Goal: Book appointment/travel/reservation

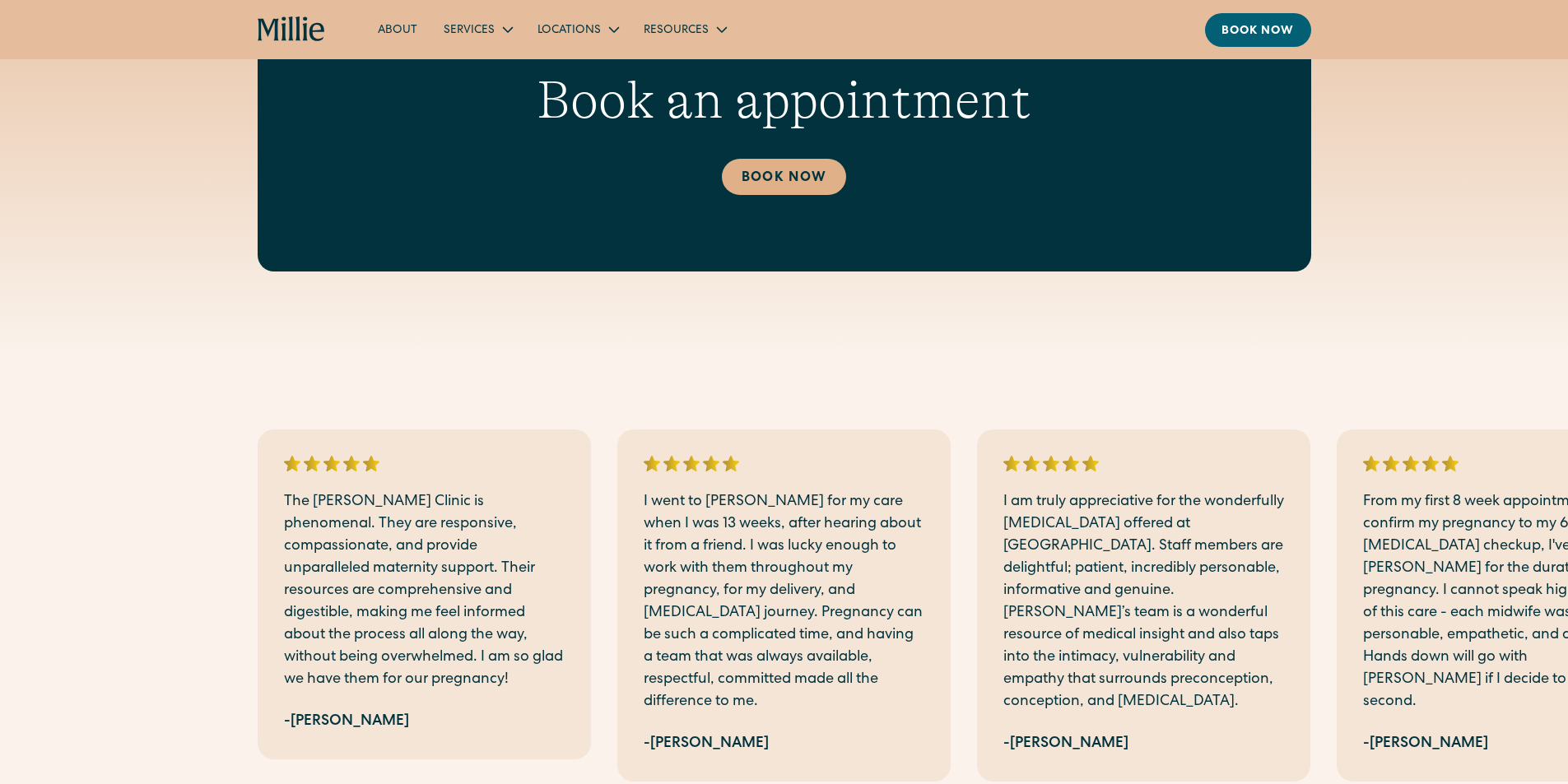
scroll to position [3209, 0]
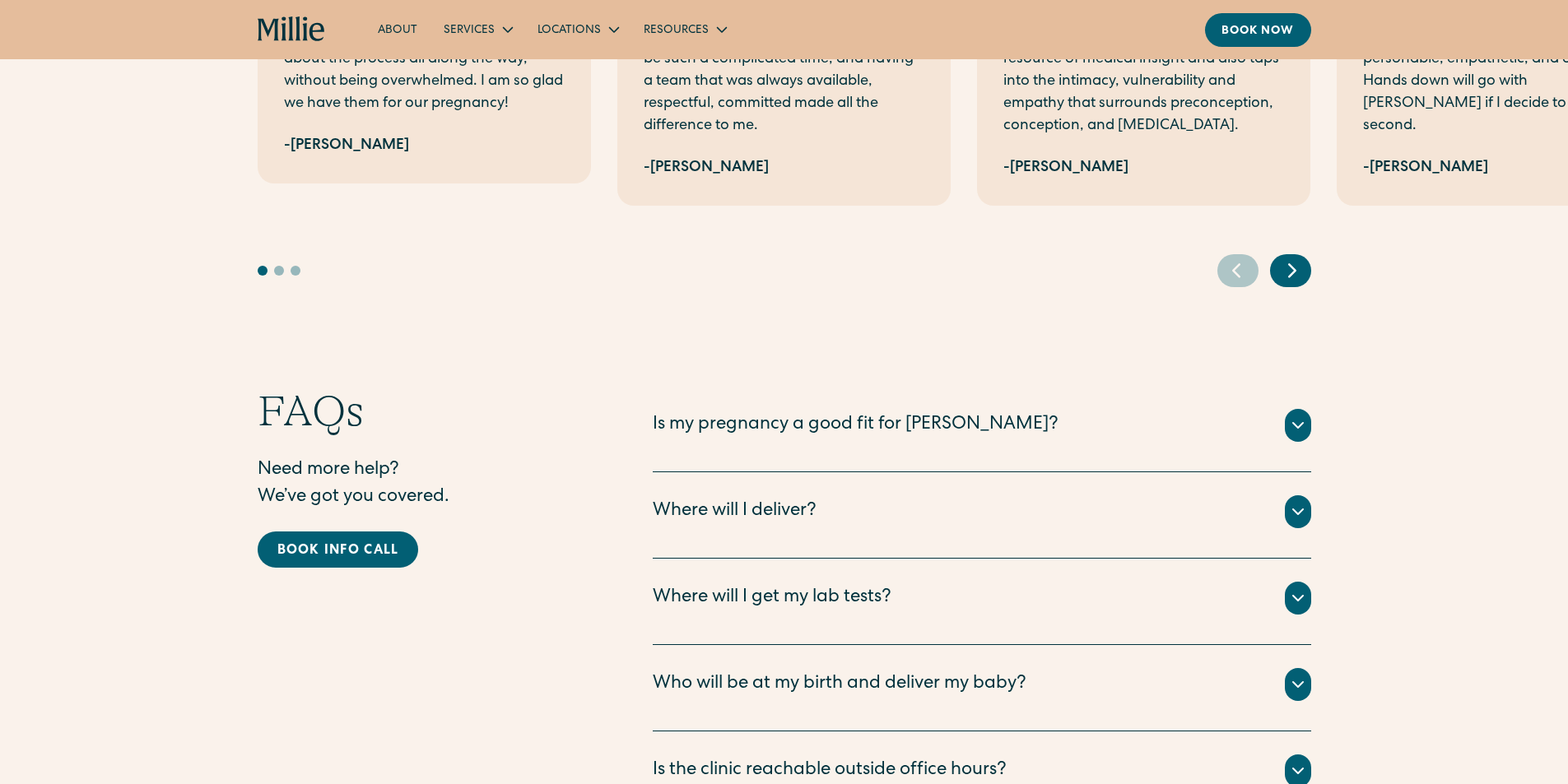
click at [1298, 415] on icon at bounding box center [1298, 425] width 20 height 20
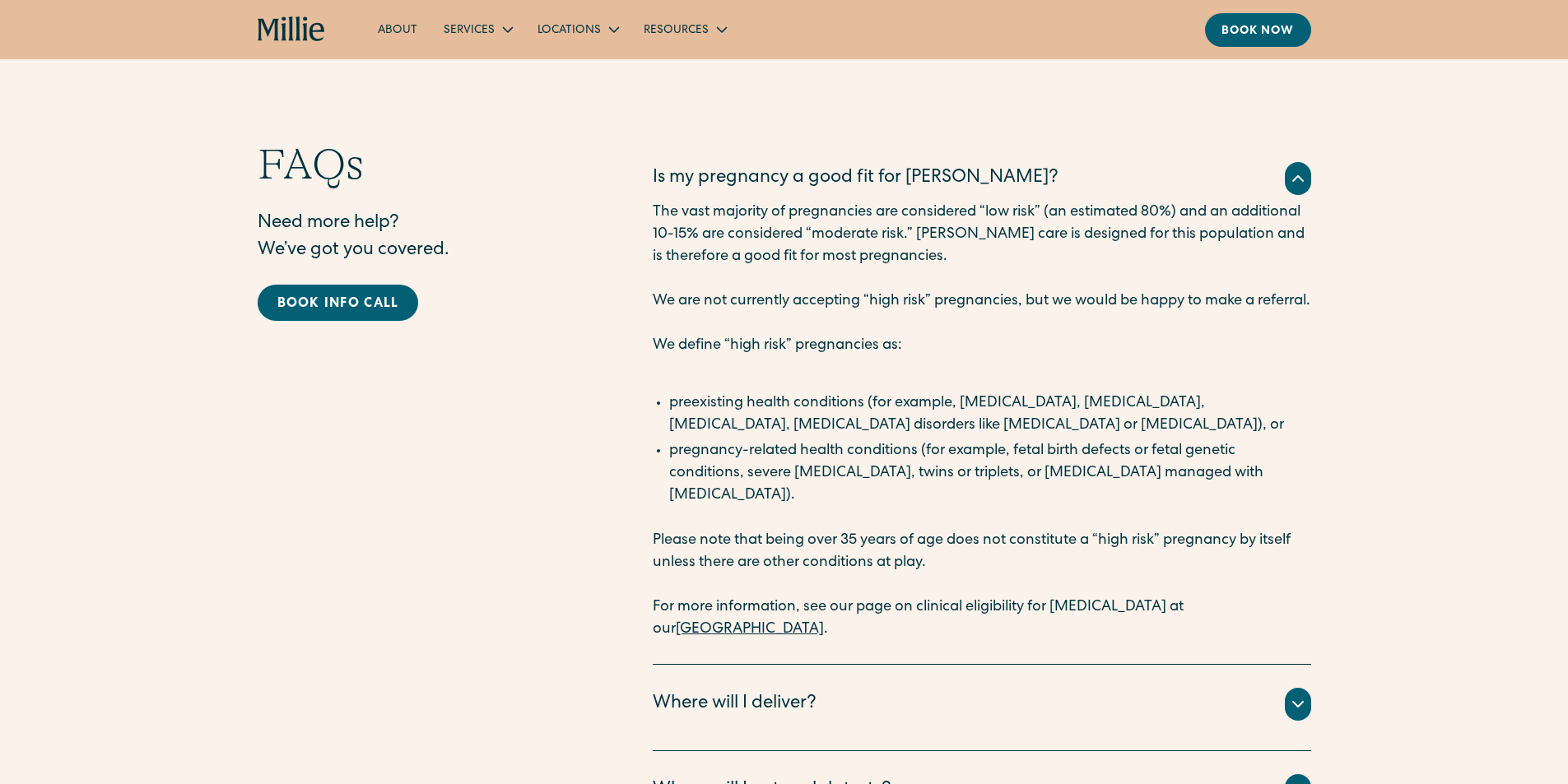
scroll to position [3785, 0]
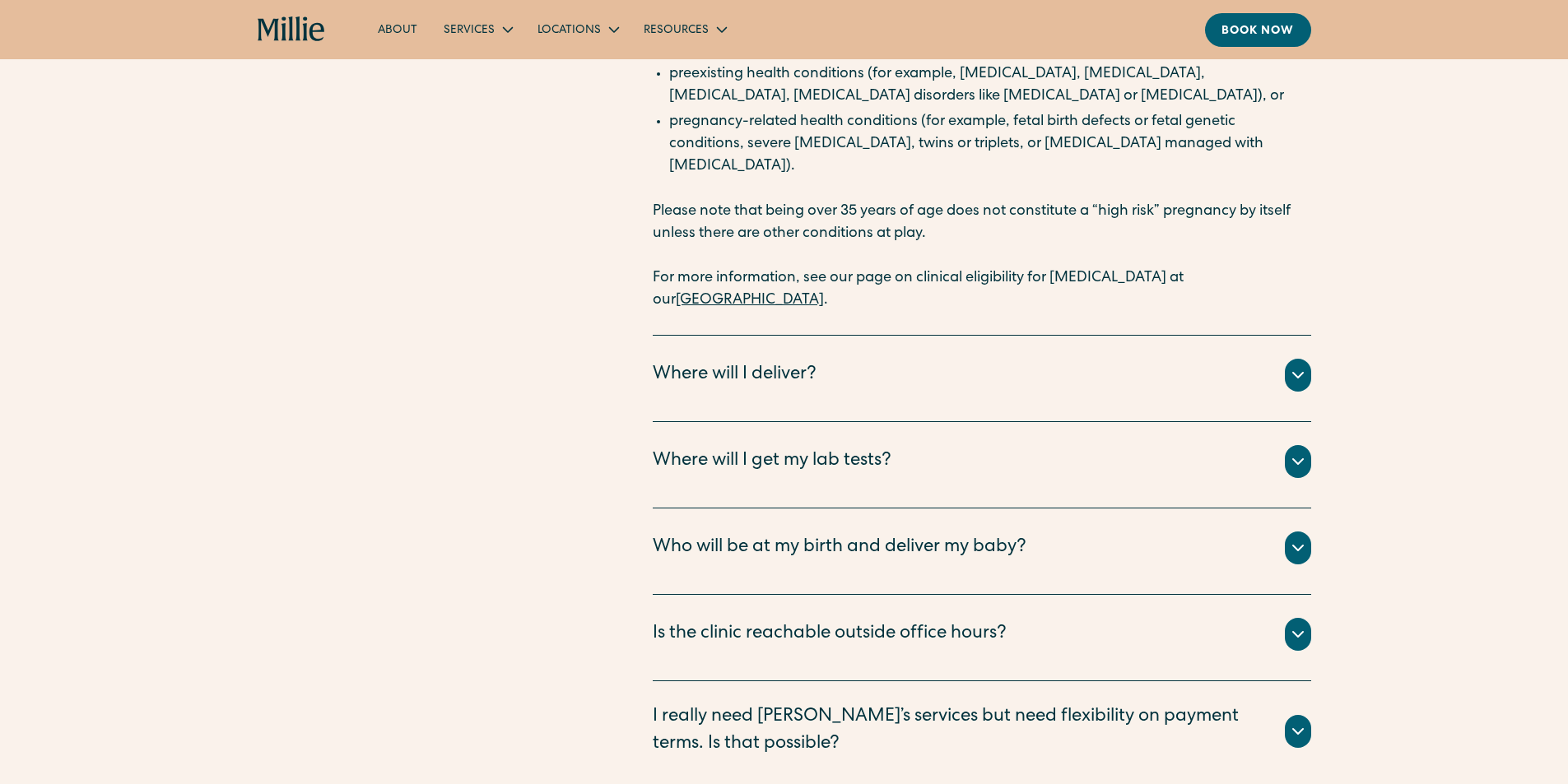
click at [1306, 365] on icon at bounding box center [1298, 375] width 20 height 20
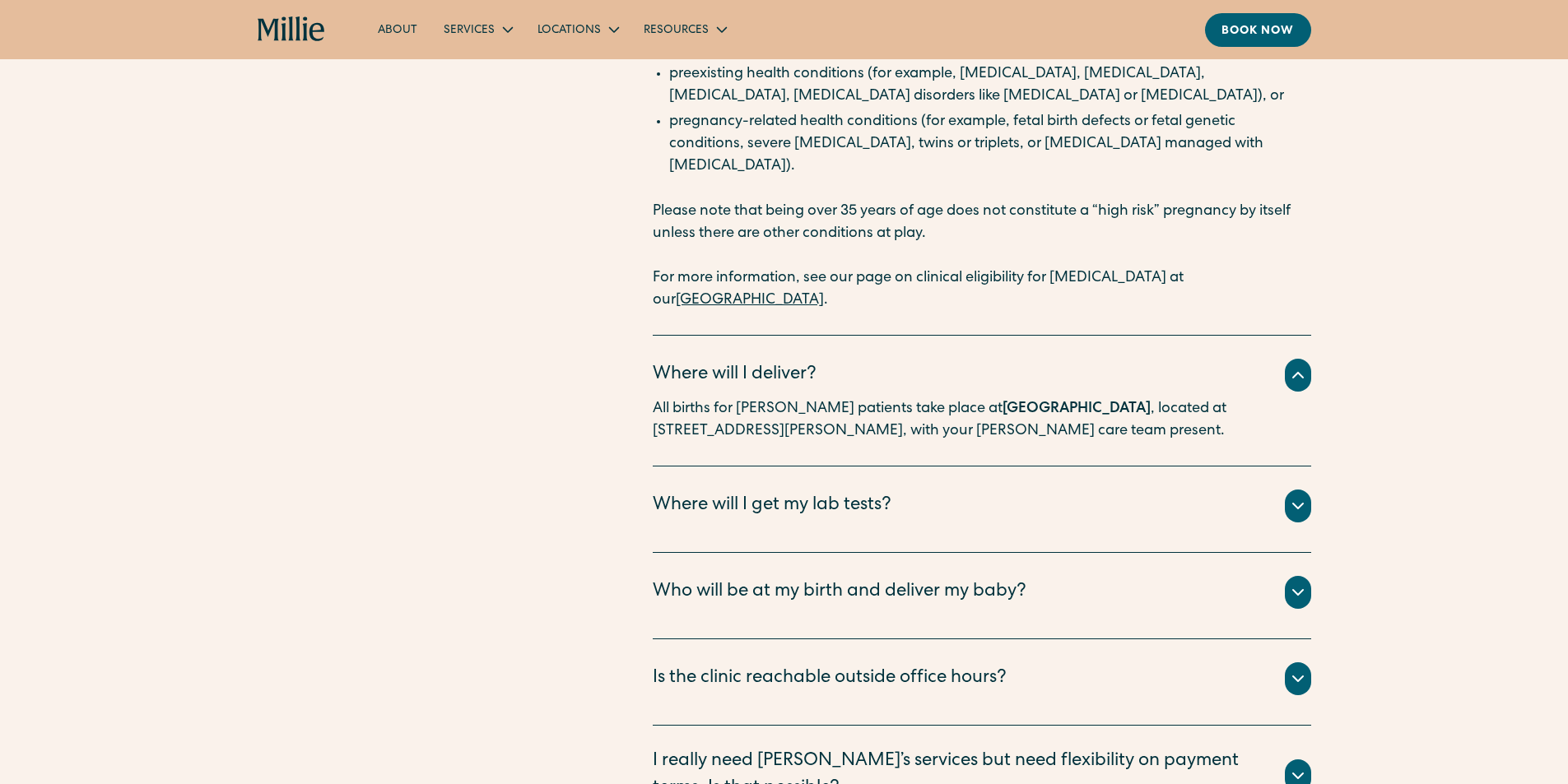
scroll to position [4031, 0]
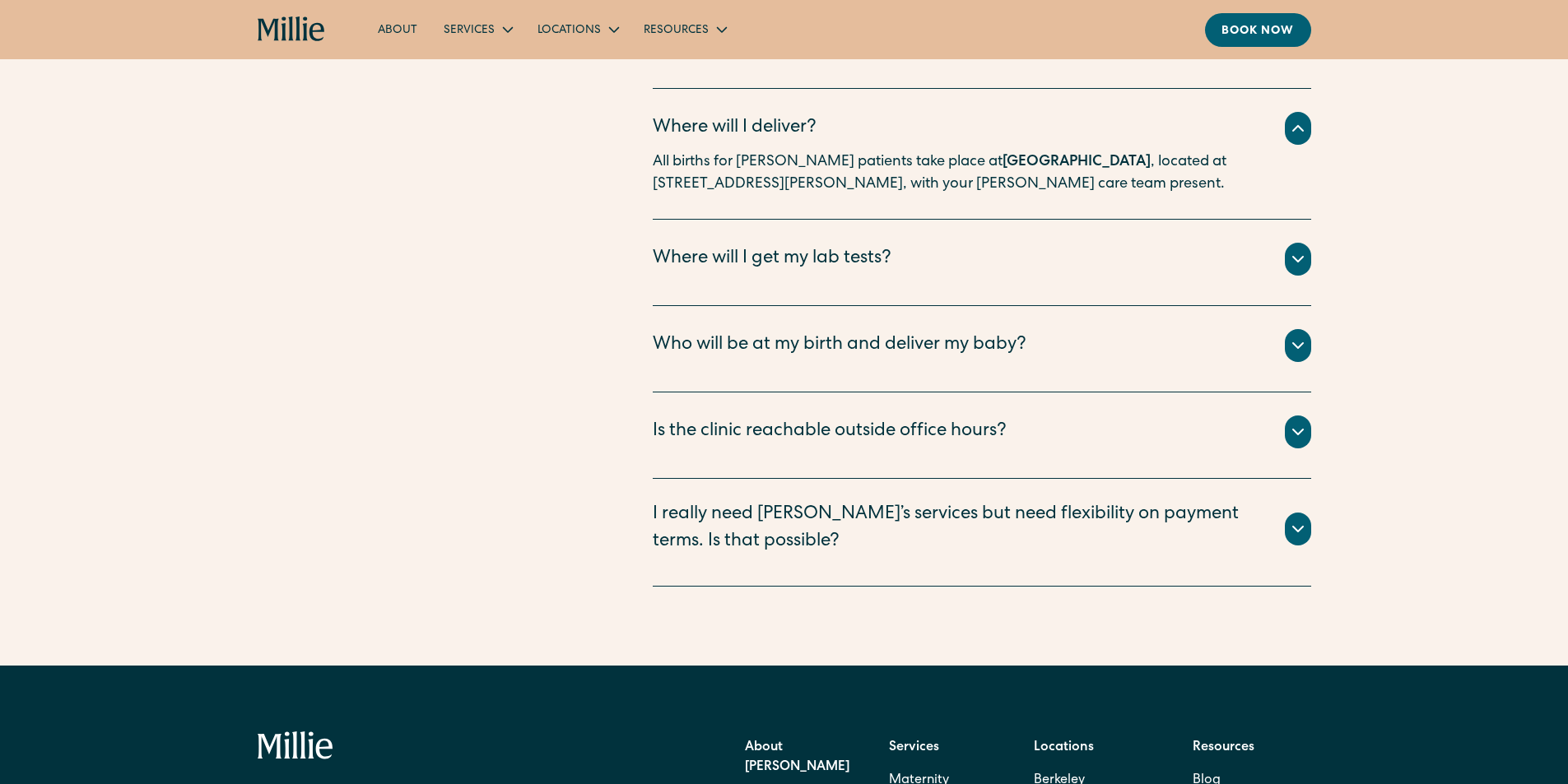
click at [1299, 336] on icon at bounding box center [1298, 346] width 20 height 20
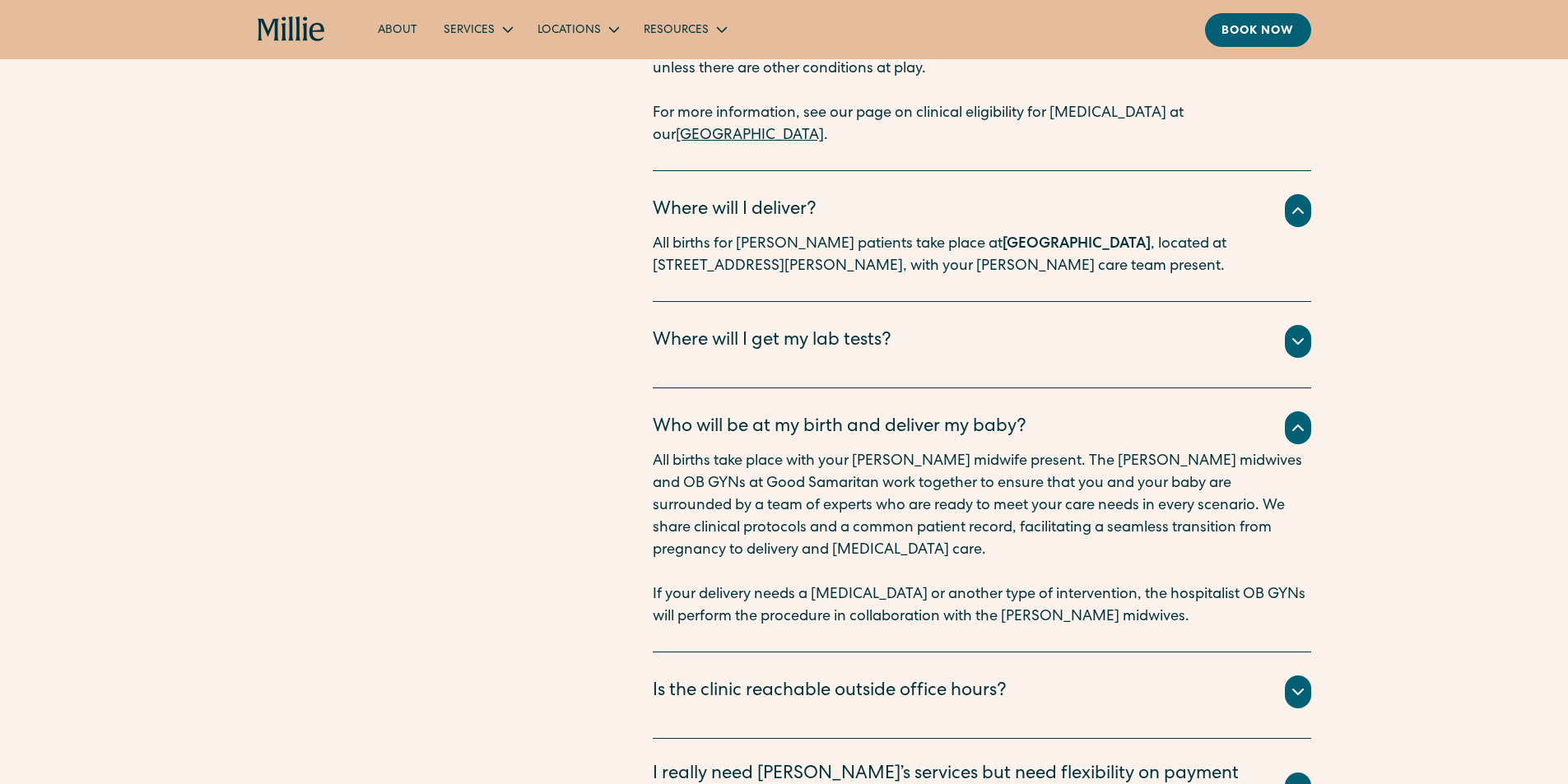
scroll to position [3785, 0]
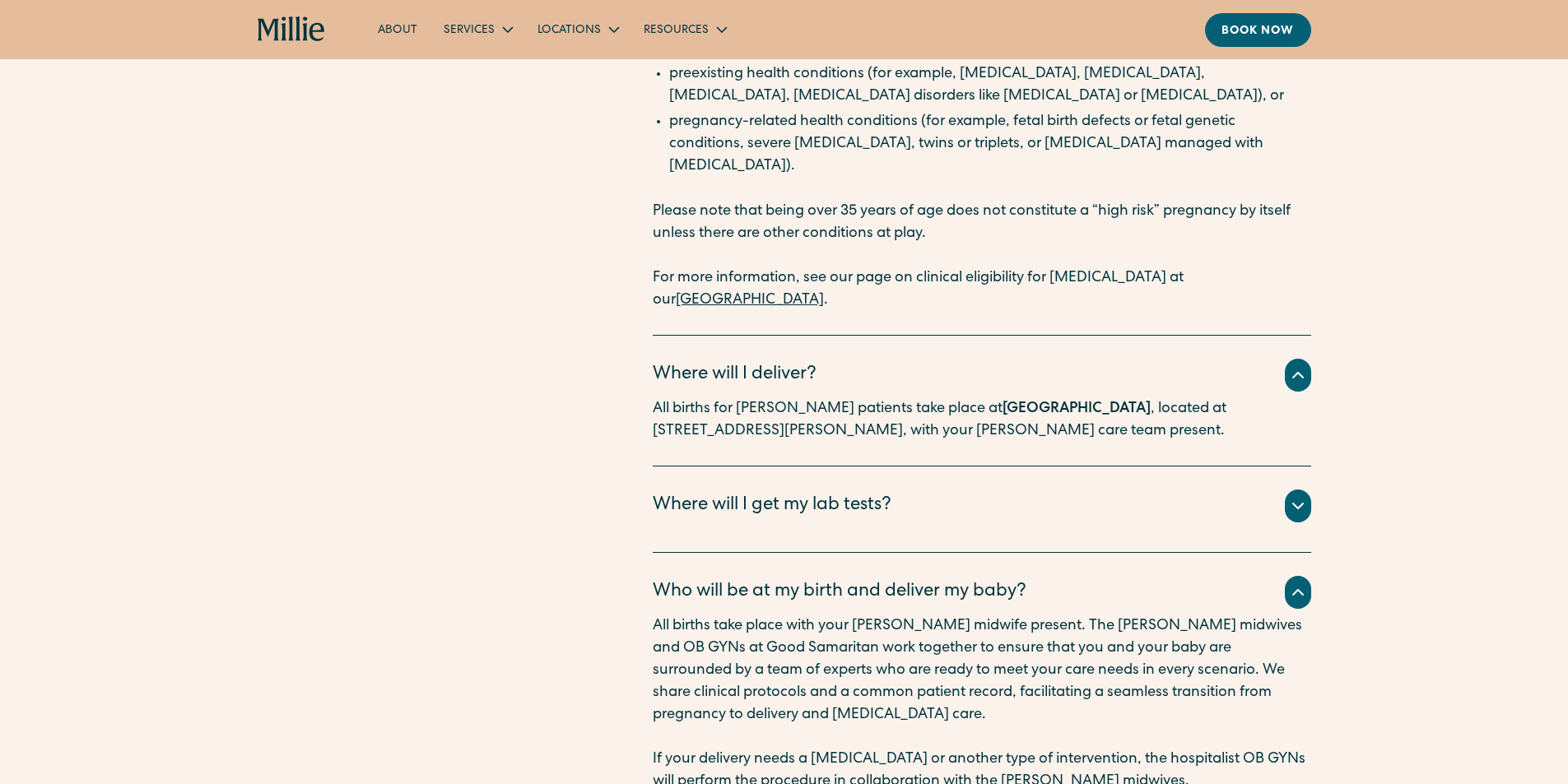
drag, startPoint x: 931, startPoint y: 380, endPoint x: 1109, endPoint y: 374, distance: 178.1
click at [1109, 392] on div "All births for Millie patients take place at Good Samaritan Hospital , located …" at bounding box center [981, 417] width 659 height 51
copy strong "Good Samaritan Hospital"
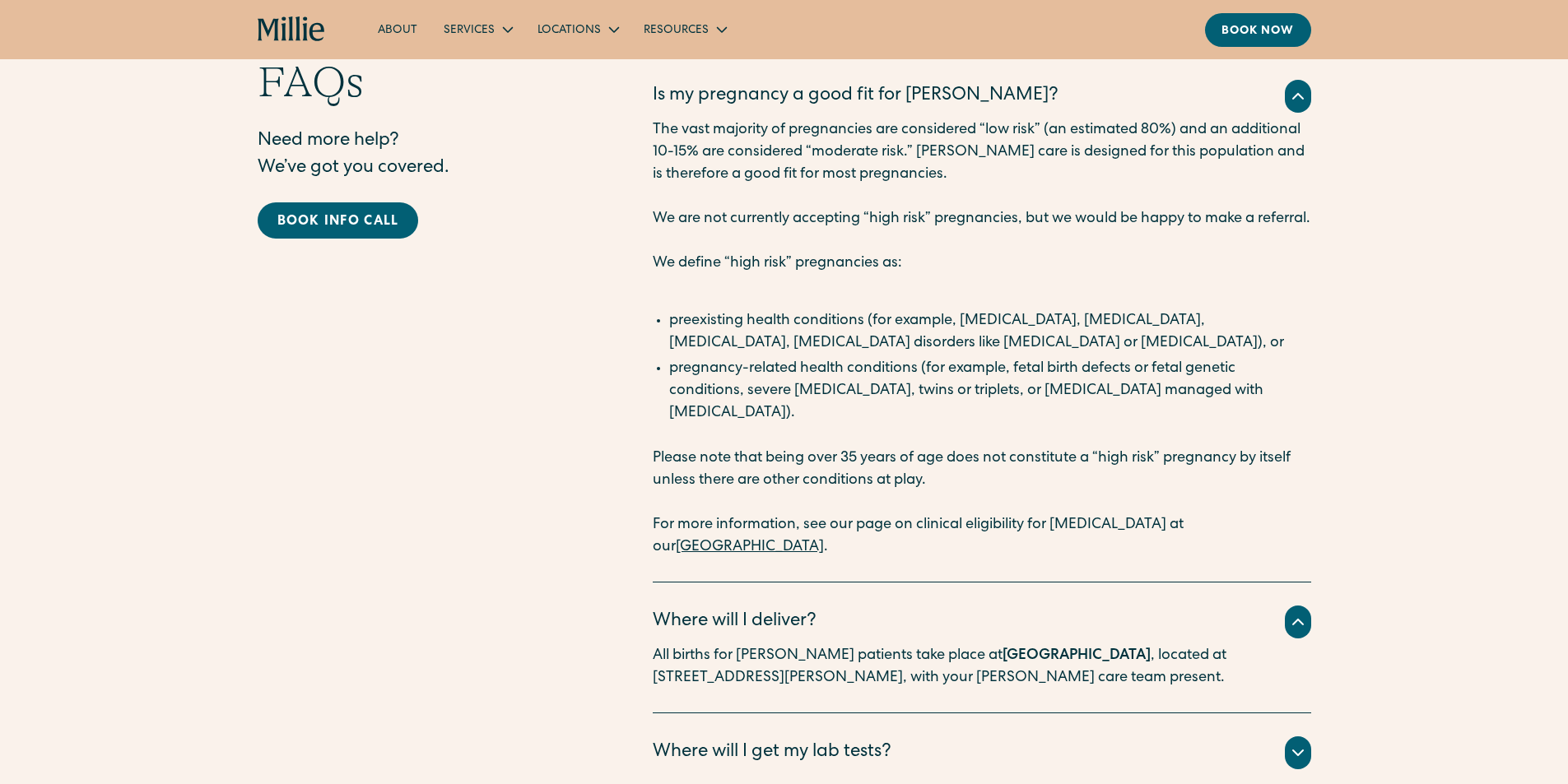
scroll to position [3373, 0]
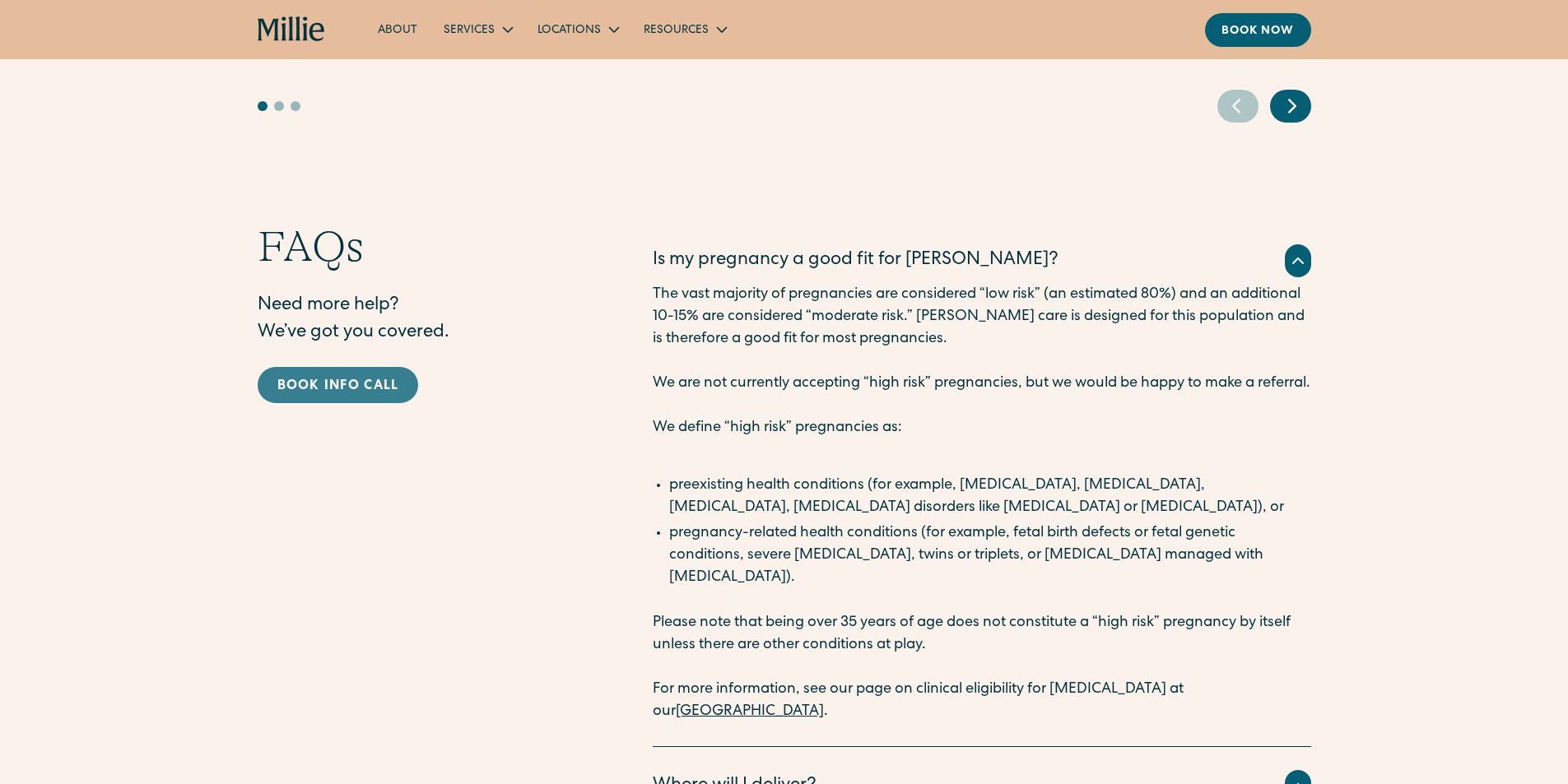
click at [349, 377] on div "Book info call" at bounding box center [338, 387] width 122 height 20
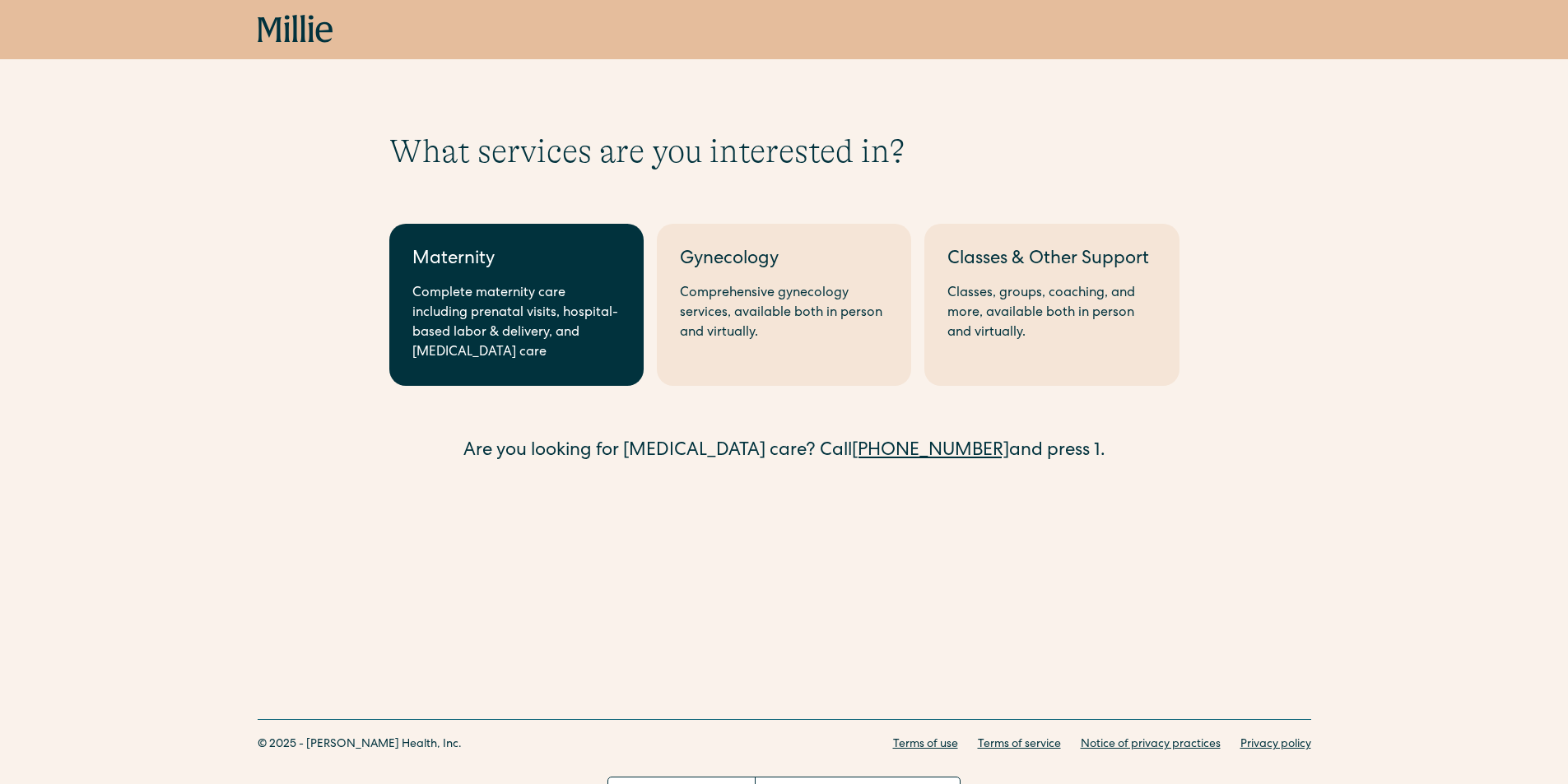
click at [495, 330] on div "Complete maternity care including prenatal visits, hospital-based labor & deliv…" at bounding box center [517, 323] width 209 height 79
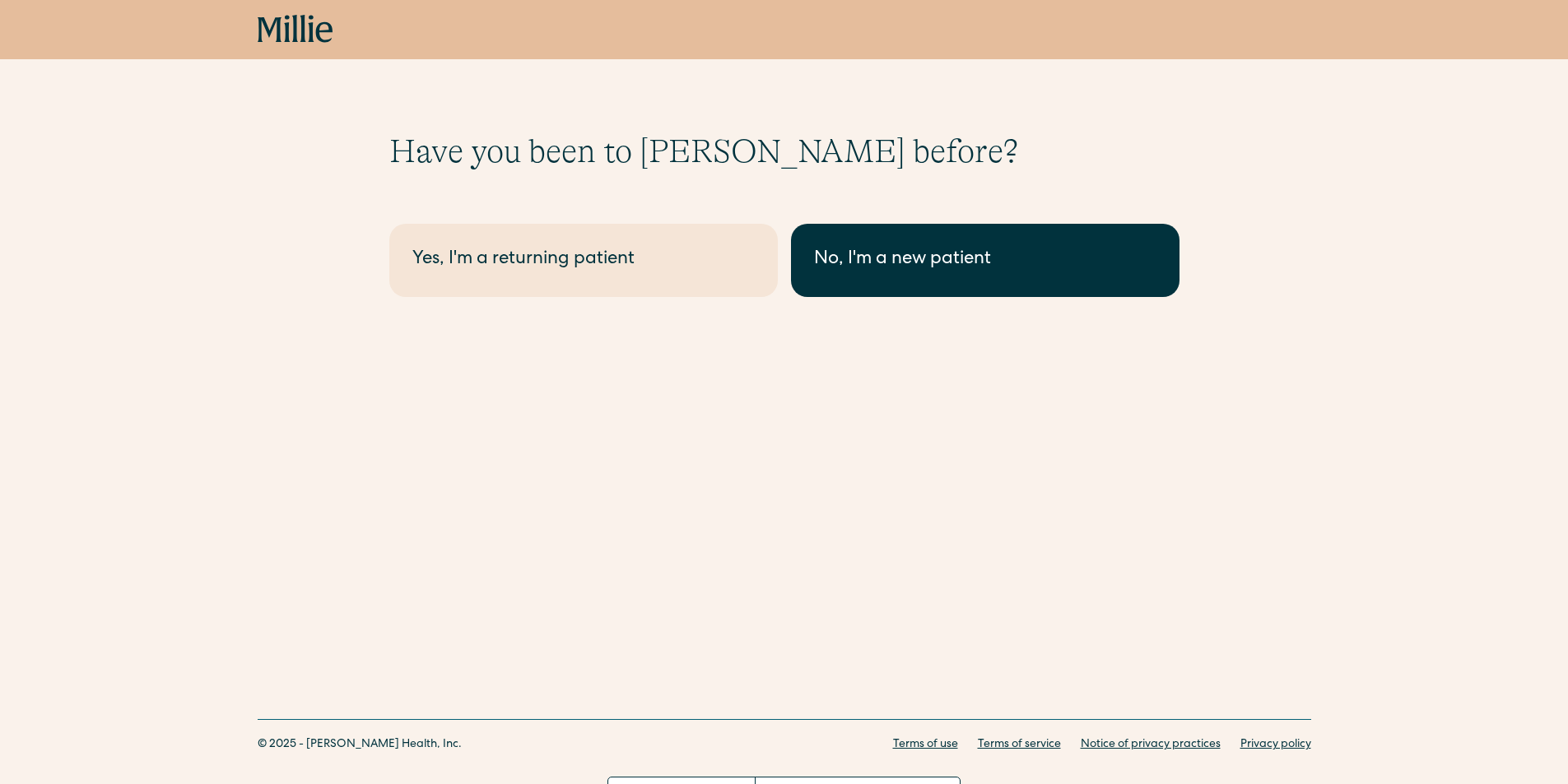
click at [888, 279] on link "No, I'm a new patient" at bounding box center [985, 260] width 389 height 73
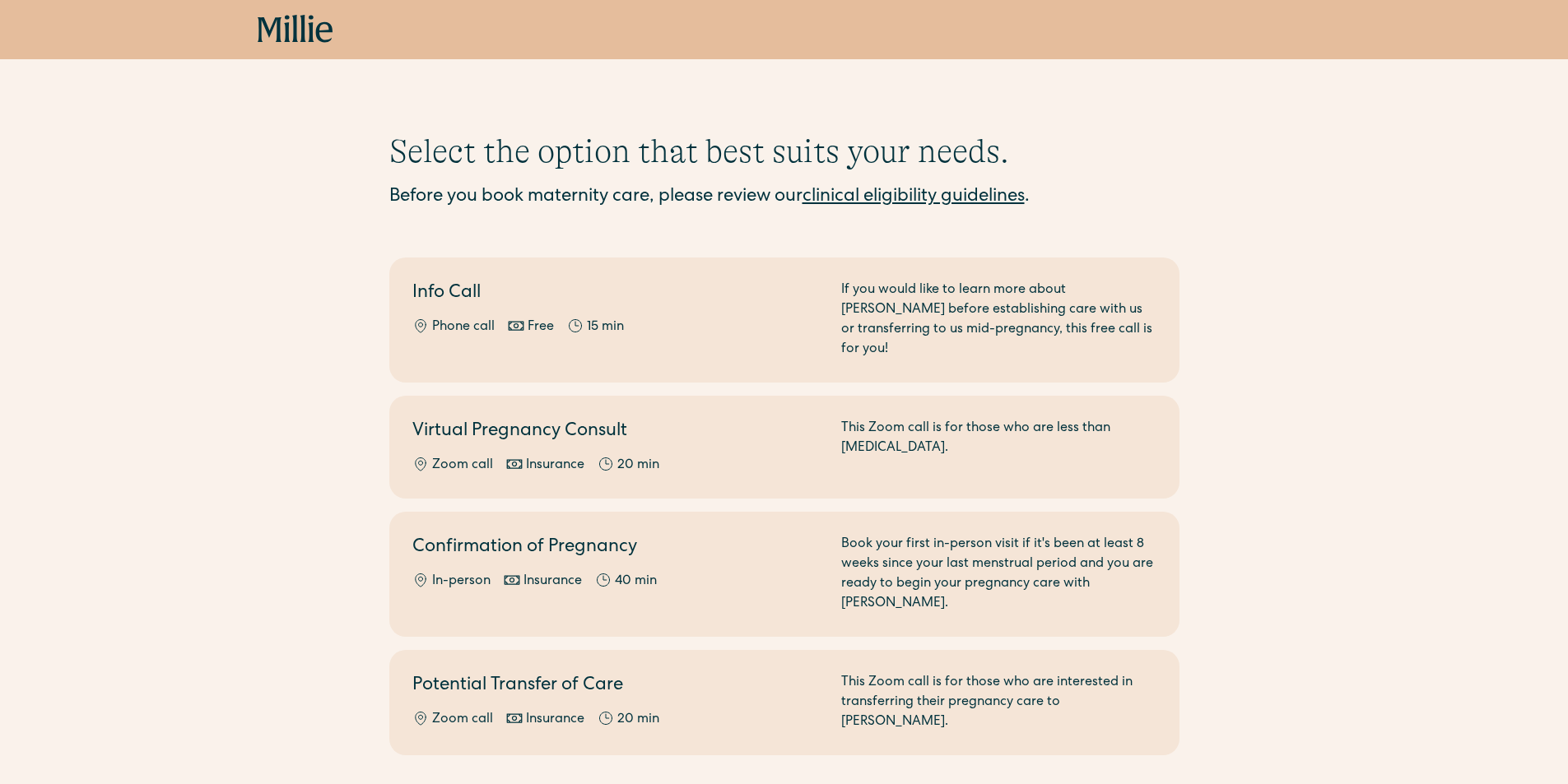
click at [1315, 644] on div "Select the option that best suits your needs. Before you book maternity care, p…" at bounding box center [784, 444] width 1568 height 624
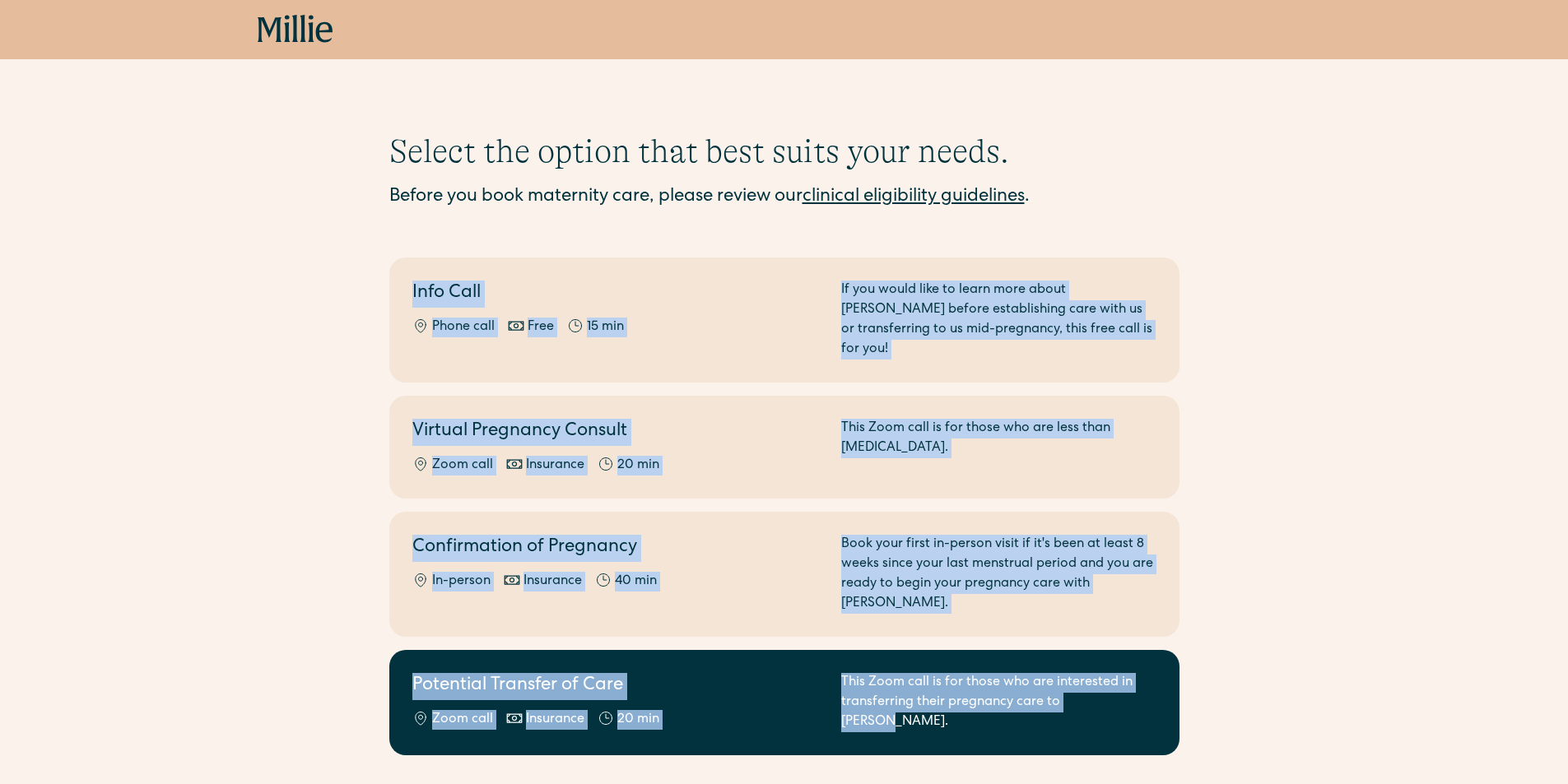
drag, startPoint x: 371, startPoint y: 269, endPoint x: 1155, endPoint y: 701, distance: 895.1
click at [1155, 701] on div "Select the option that best suits your needs. Before you book maternity care, p…" at bounding box center [784, 444] width 1568 height 624
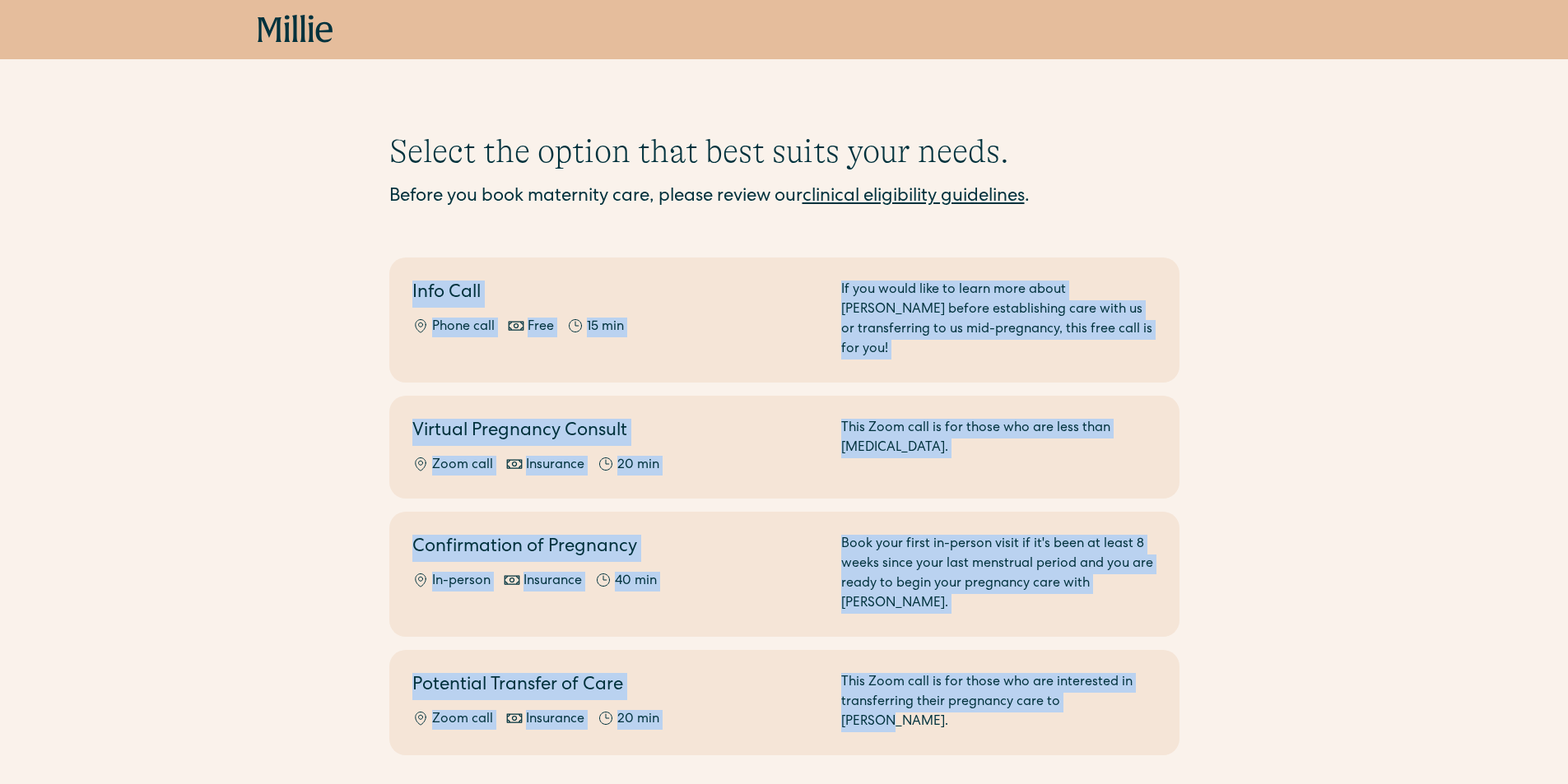
copy div "Info Call Phone call Free 15 min If you would like to learn more about Millie b…"
click at [1363, 551] on div "Select the option that best suits your needs. Before you book maternity care, p…" at bounding box center [784, 444] width 1568 height 624
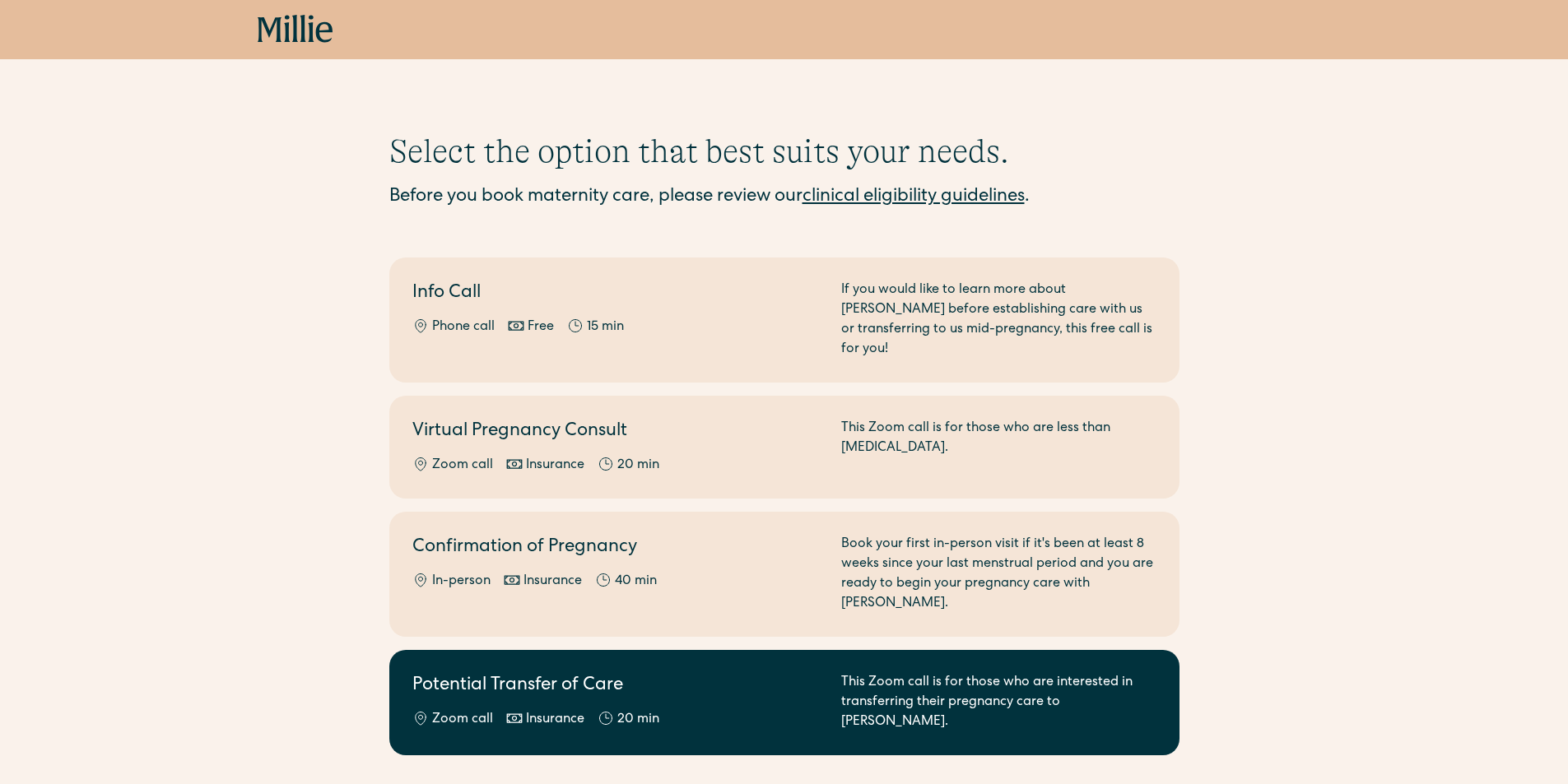
click at [941, 673] on div "This Zoom call is for those who are interested in transferring their pregnancy …" at bounding box center [999, 702] width 316 height 59
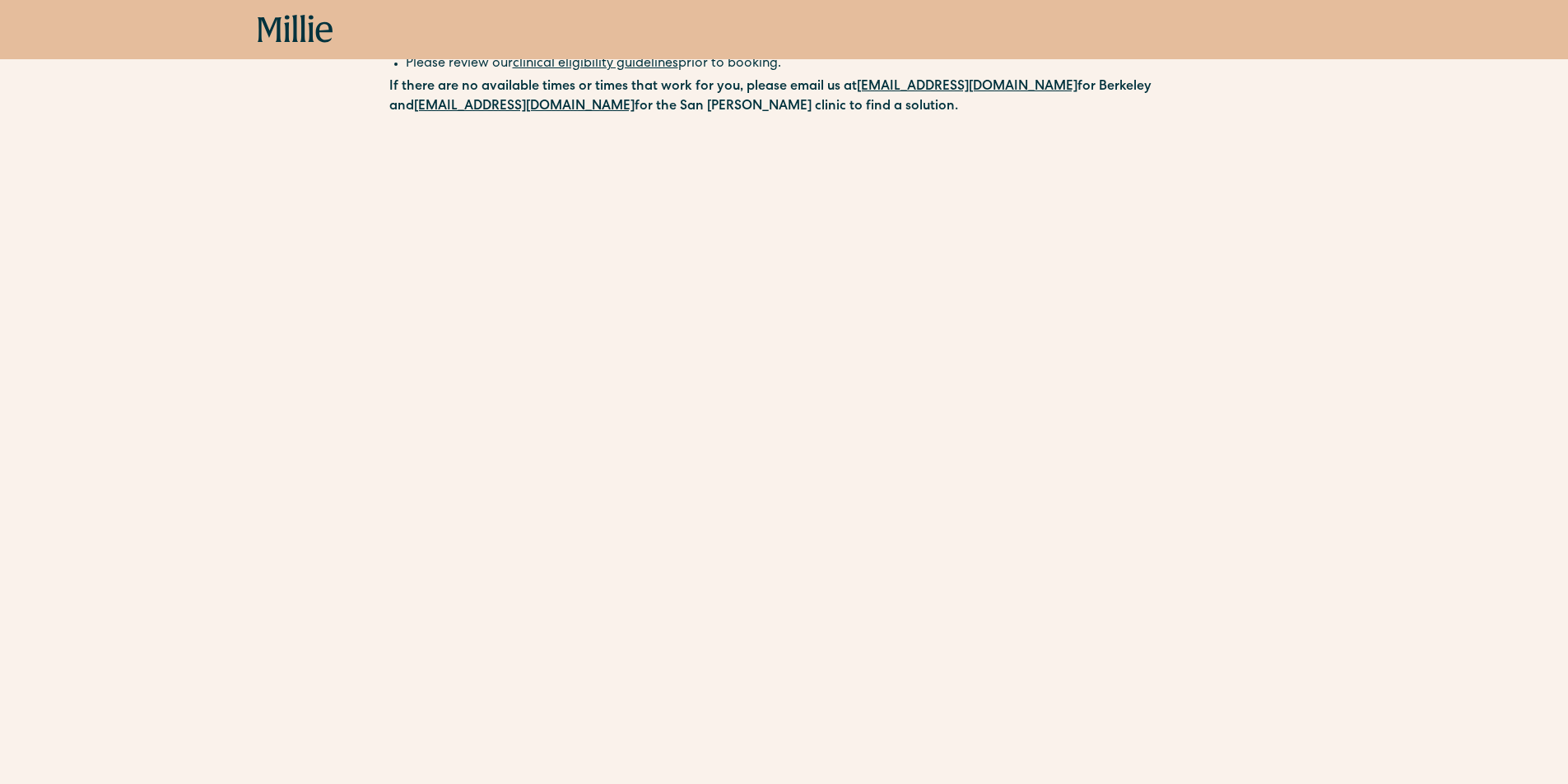
scroll to position [511, 0]
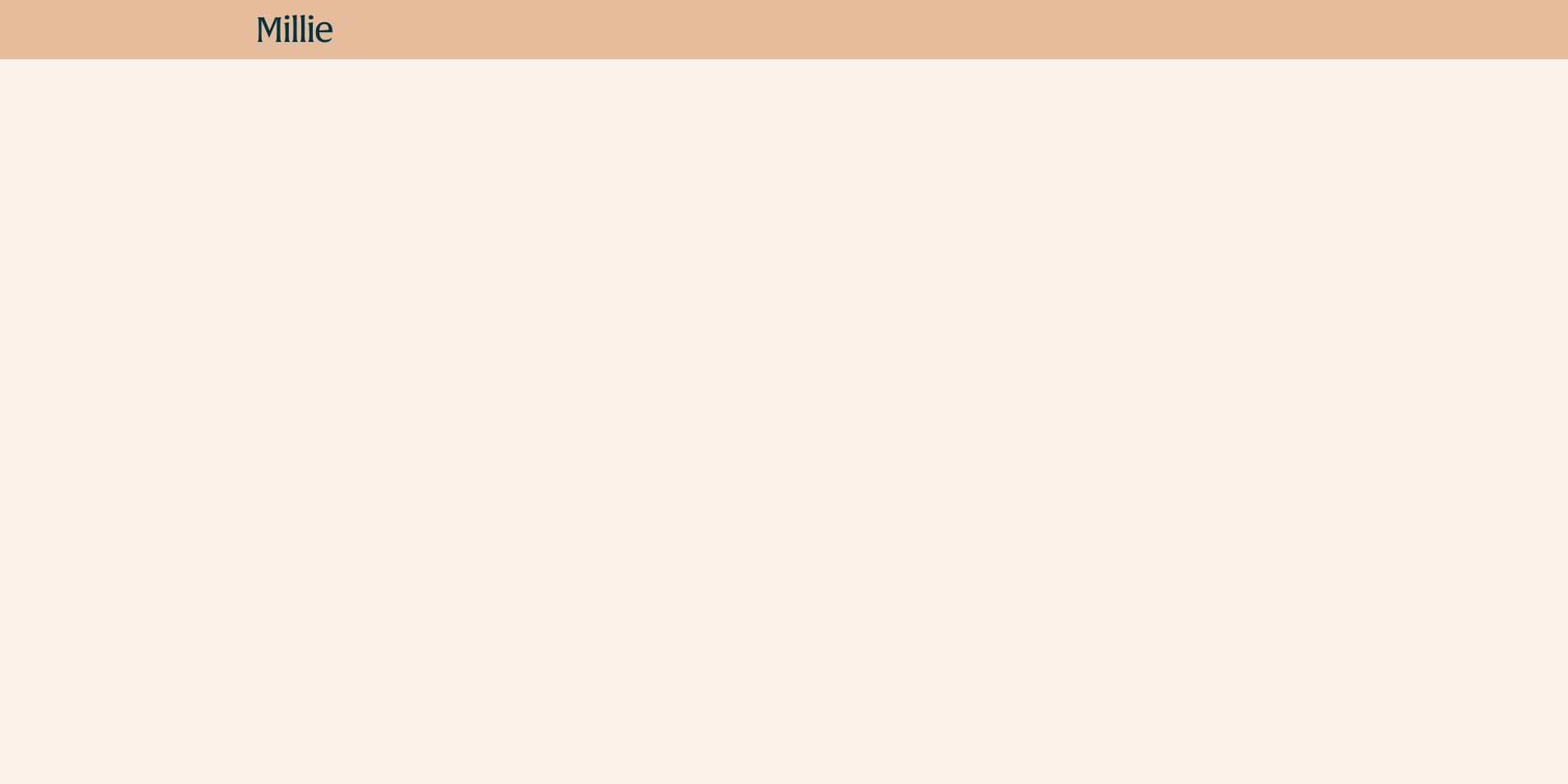
click at [1430, 478] on div "Schedule your appointment This Zoom call with a midwife is for those who are in…" at bounding box center [784, 181] width 1568 height 1123
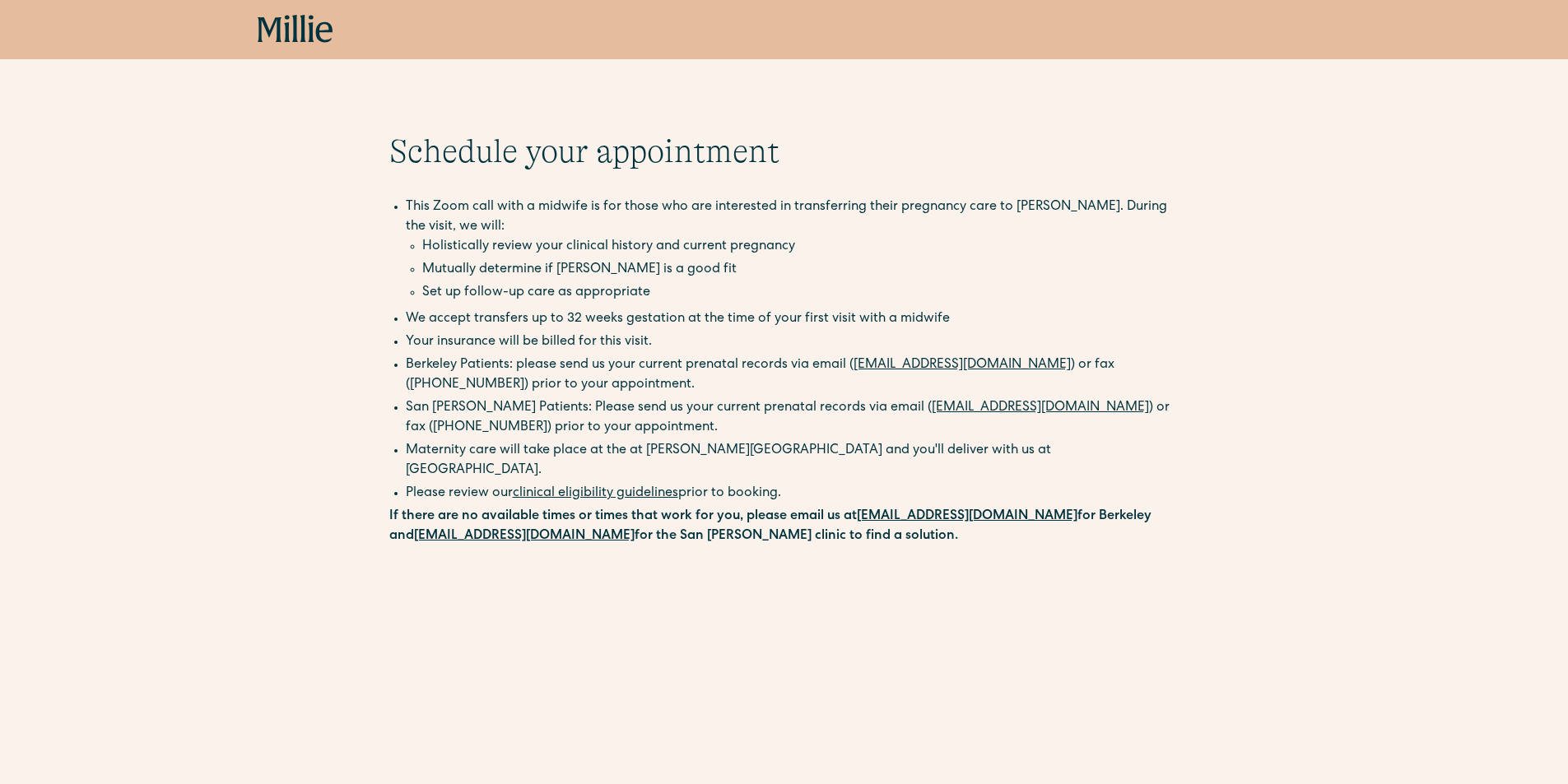
scroll to position [412, 0]
